Goal: Task Accomplishment & Management: Use online tool/utility

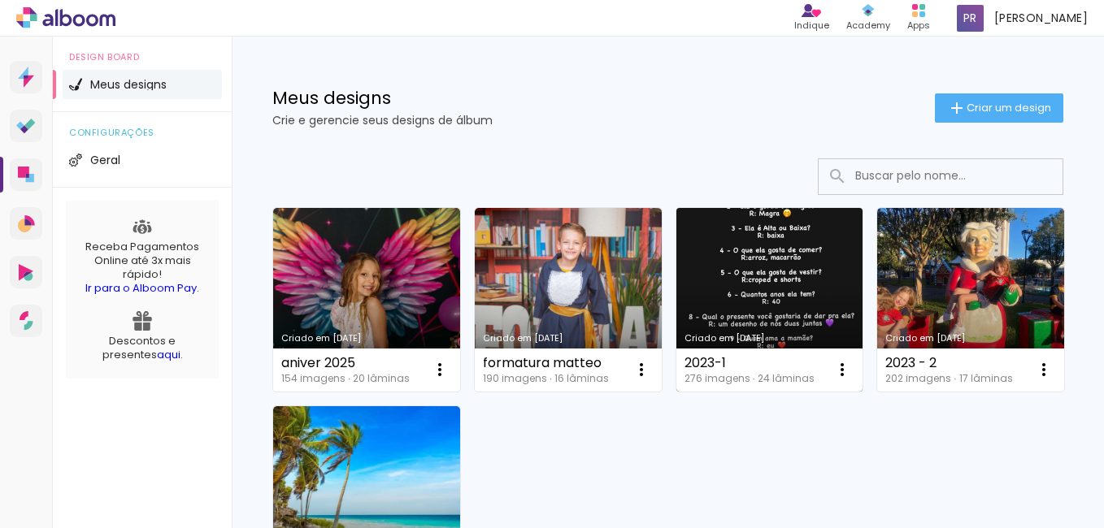
click at [772, 281] on link "Criado em [DATE]" at bounding box center [769, 300] width 187 height 184
